Goal: Task Accomplishment & Management: Manage account settings

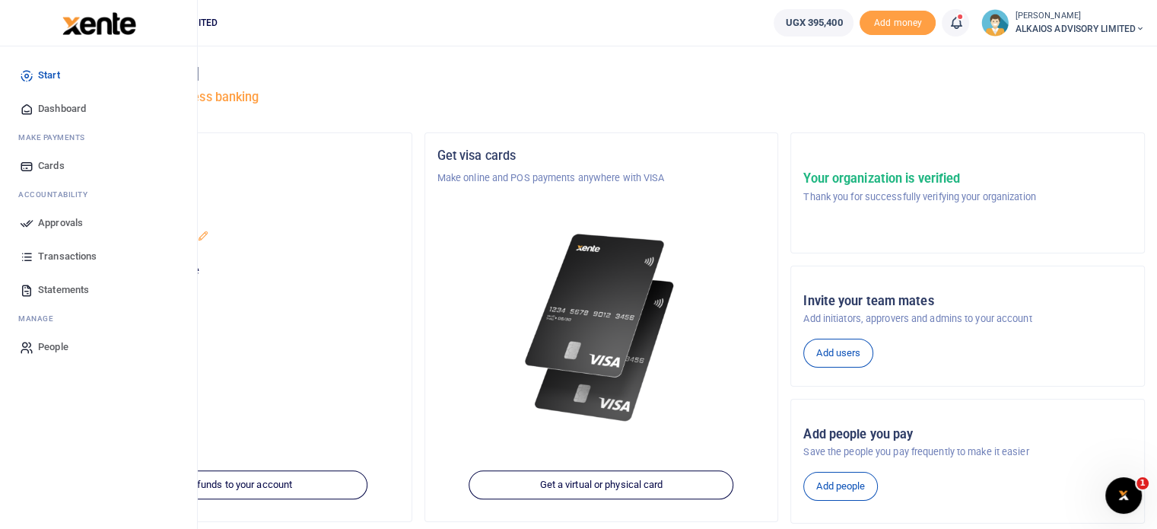
click at [54, 223] on span "Approvals" at bounding box center [60, 222] width 45 height 15
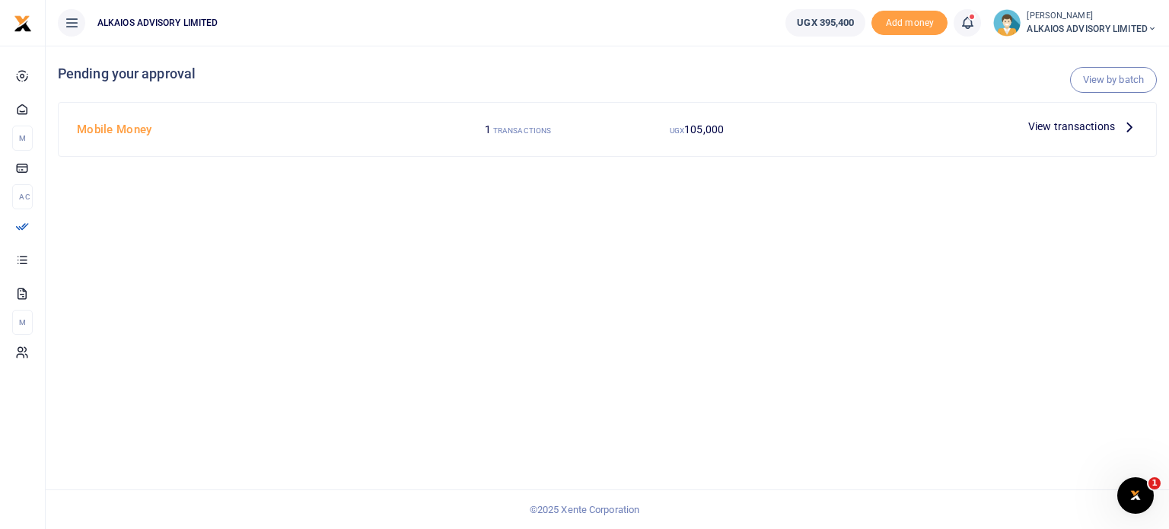
click at [1099, 133] on span "View transactions" at bounding box center [1071, 126] width 87 height 17
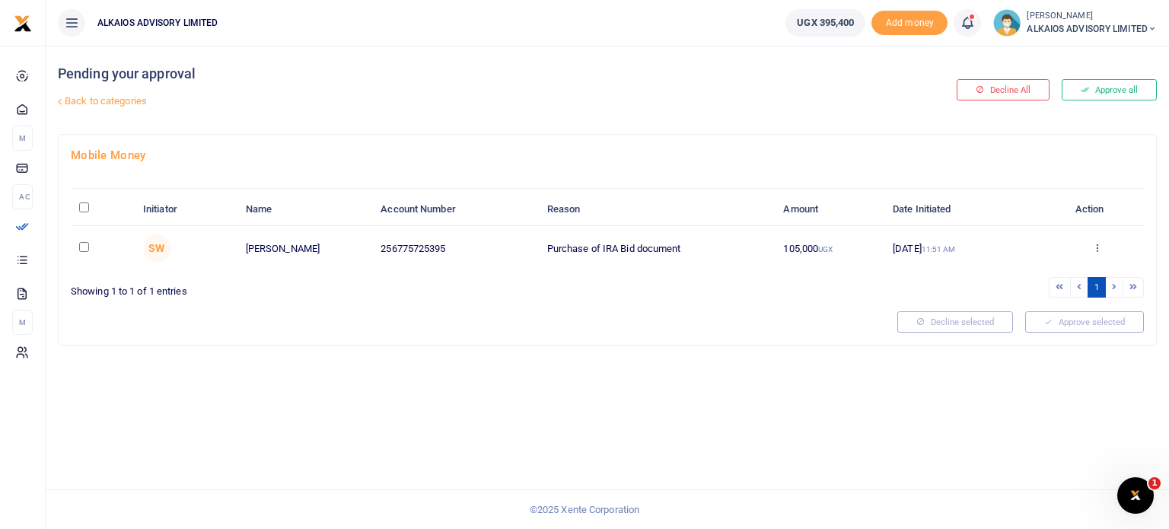
click at [79, 246] on input "checkbox" at bounding box center [84, 247] width 10 height 10
checkbox input "true"
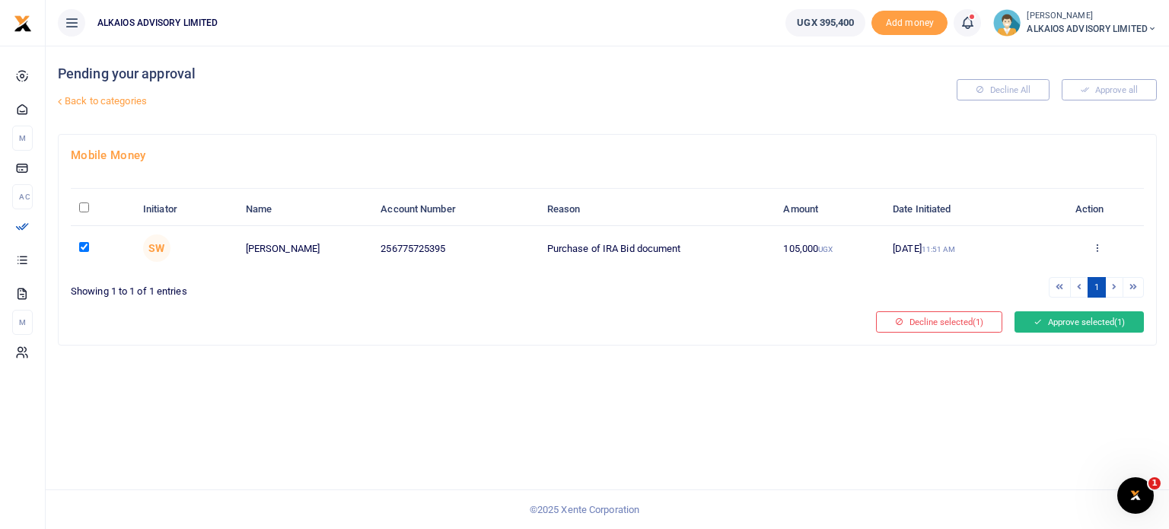
click at [1060, 319] on button "Approve selected (1)" at bounding box center [1078, 321] width 129 height 21
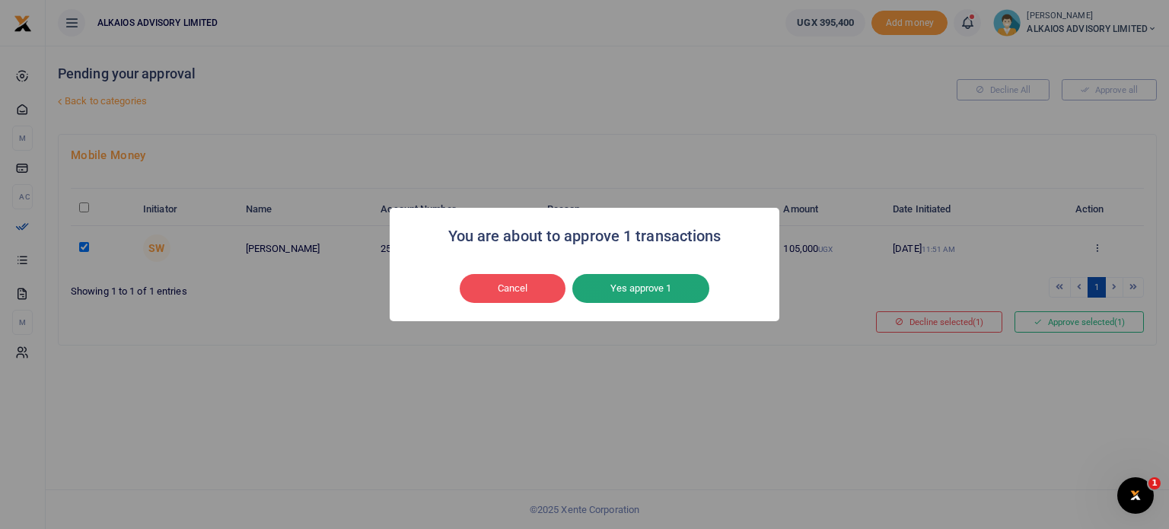
click at [623, 284] on button "Yes approve 1" at bounding box center [640, 288] width 137 height 29
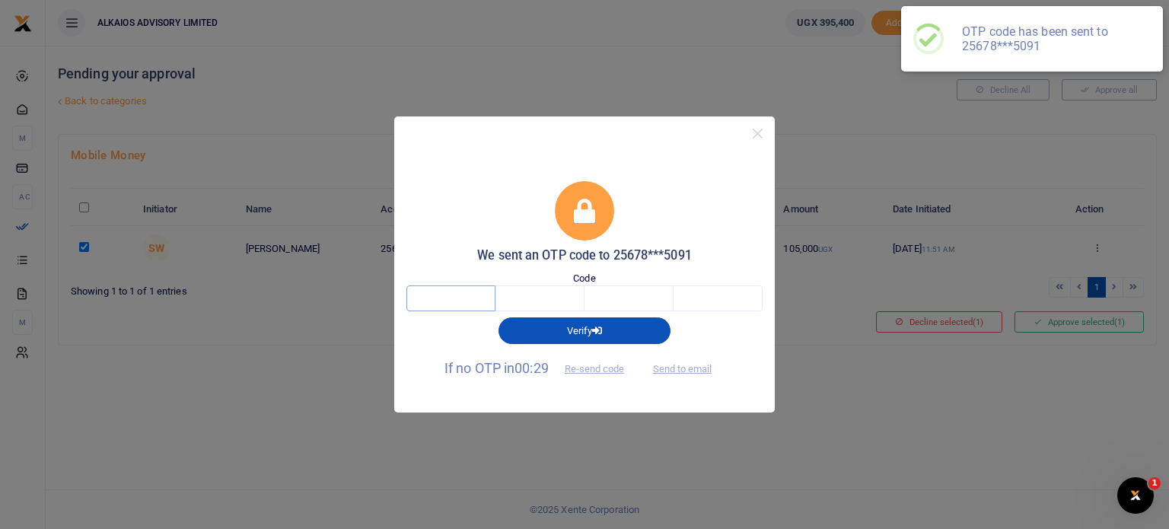
click at [463, 291] on input "text" at bounding box center [450, 298] width 89 height 26
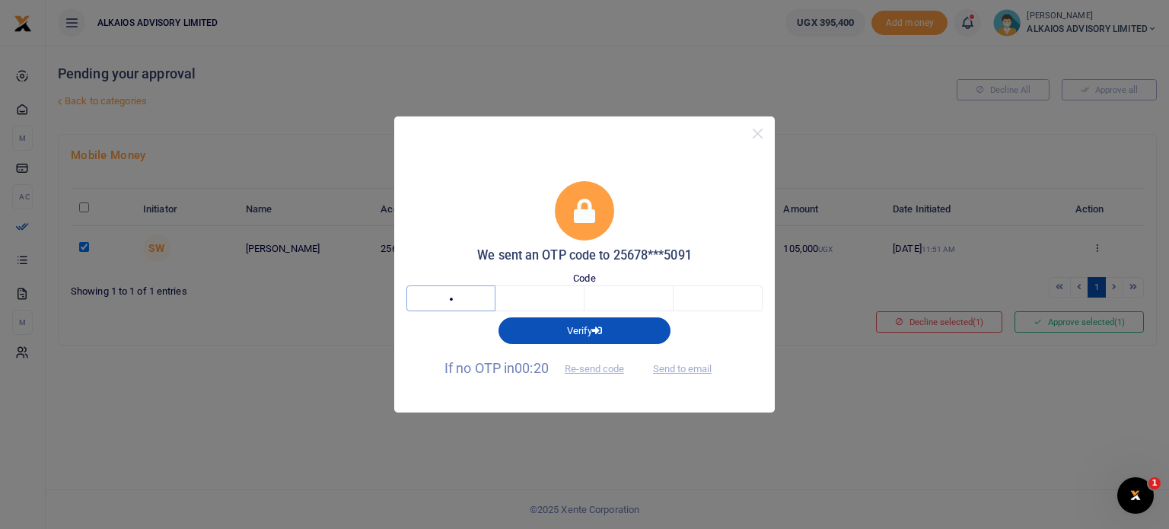
type input "6"
type input "5"
type input "8"
type input "1"
